Goal: Task Accomplishment & Management: Manage account settings

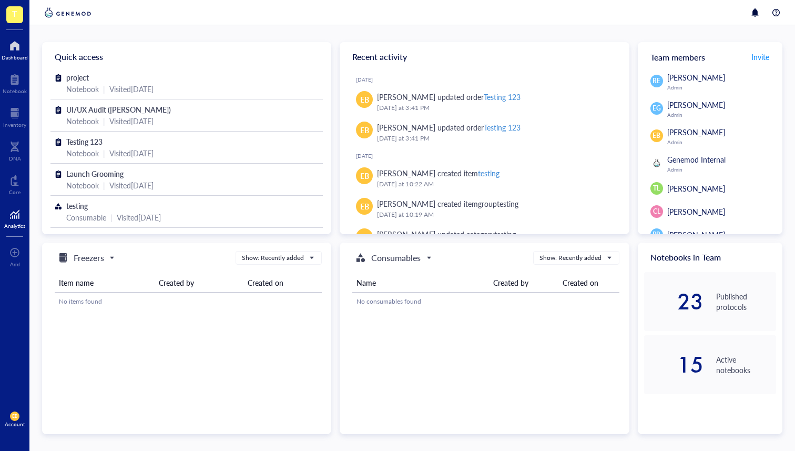
click at [17, 223] on div "Analytics" at bounding box center [14, 225] width 21 height 6
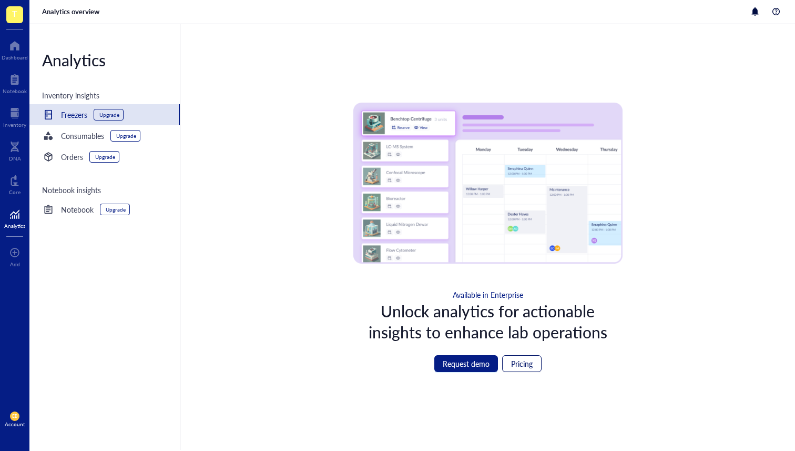
click at [513, 360] on span "Pricing" at bounding box center [522, 363] width 22 height 8
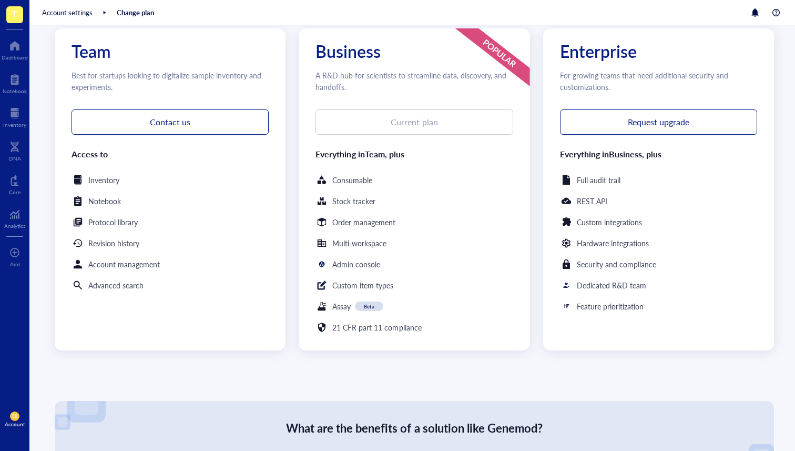
scroll to position [152, 0]
